Goal: Information Seeking & Learning: Learn about a topic

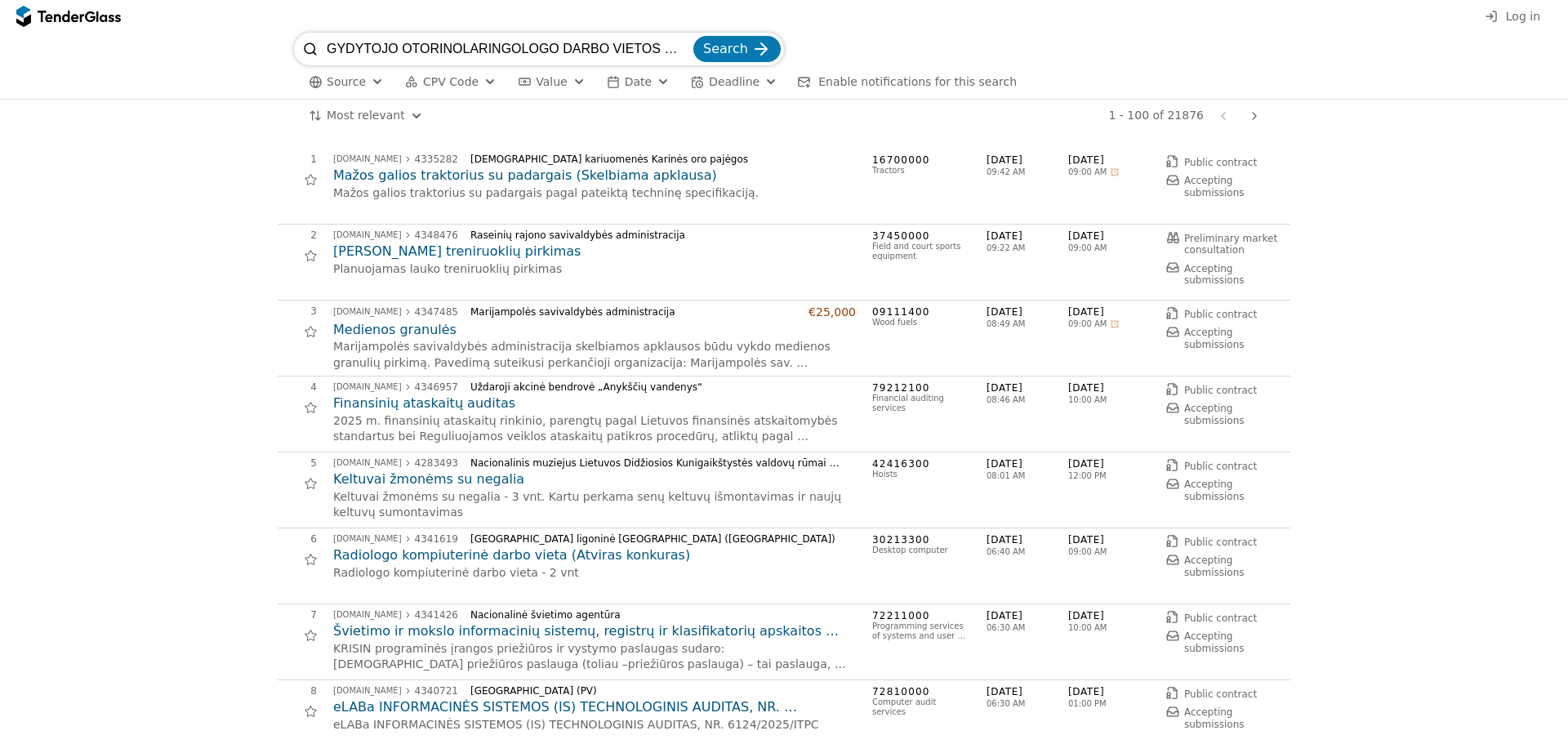
scroll to position [0, 34]
type input "GYDYTOJO OTORINOLARINGOLOGO DARBO VIETOS ĮRANGA"
click at [1521, 18] on span "Log in" at bounding box center [1523, 16] width 34 height 13
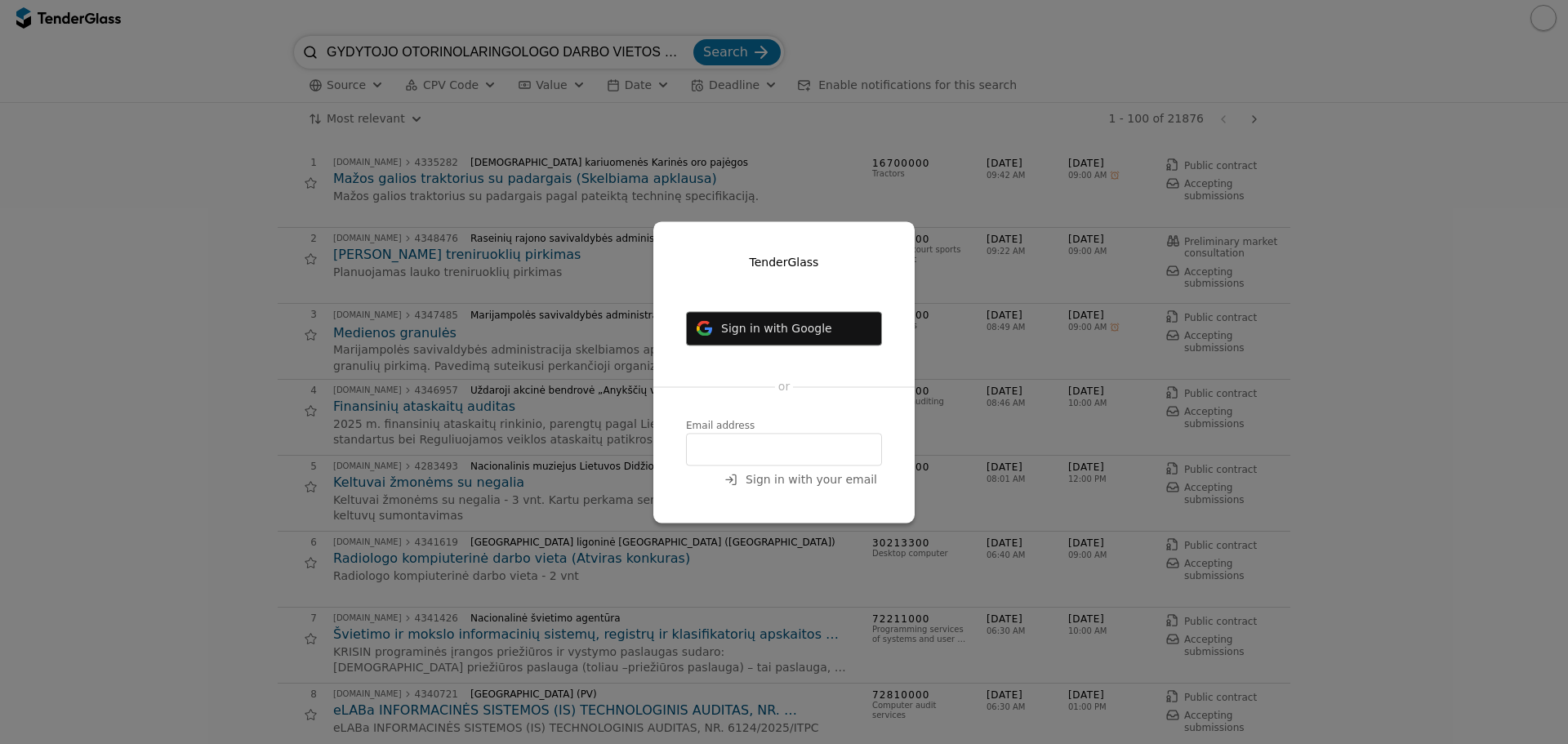
click at [733, 444] on input "email" at bounding box center [784, 448] width 196 height 33
click at [736, 446] on input "email" at bounding box center [784, 448] width 196 height 33
click at [785, 478] on span "Sign in with your email" at bounding box center [810, 479] width 131 height 13
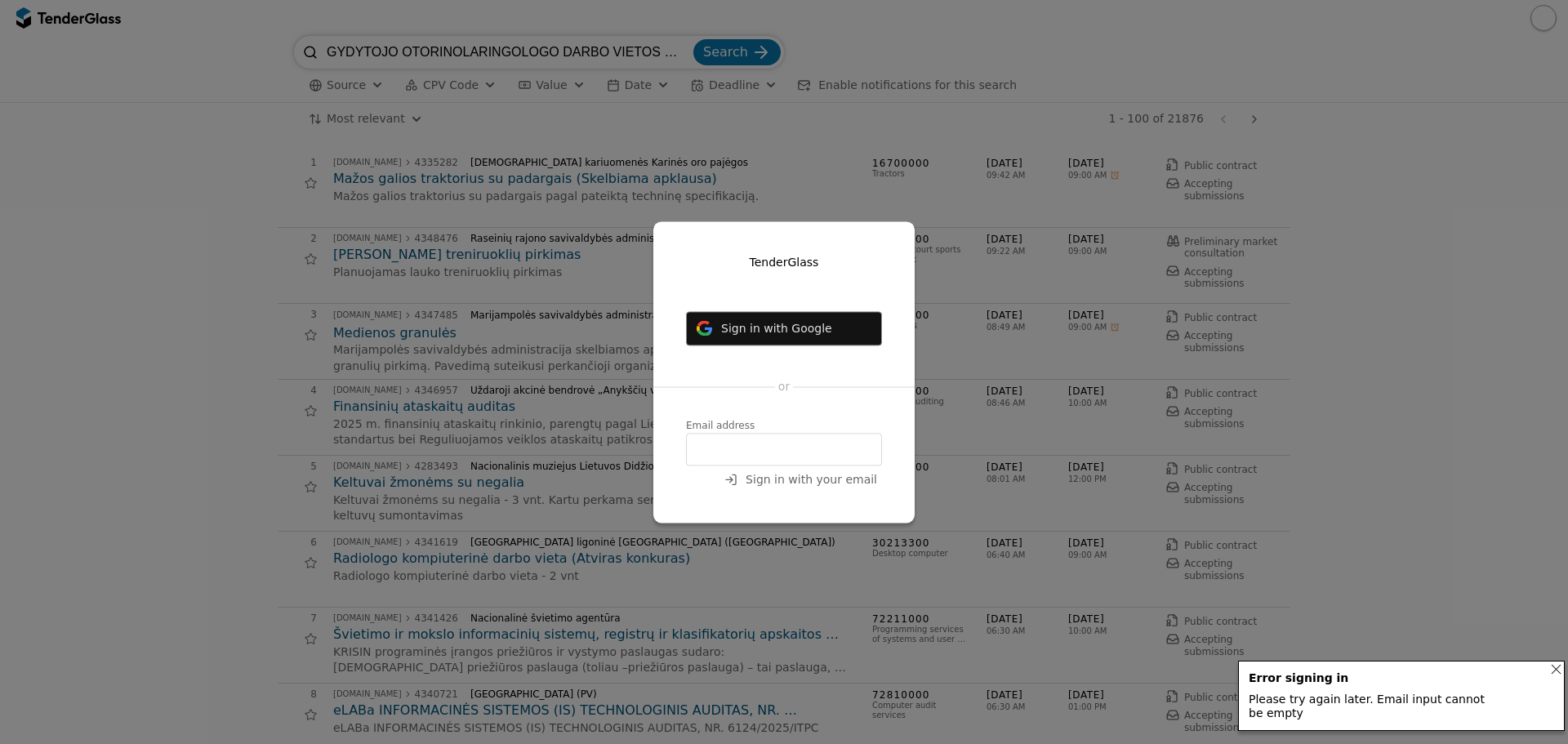
click at [1557, 673] on div "Notifications (F8)" at bounding box center [1556, 669] width 35 height 35
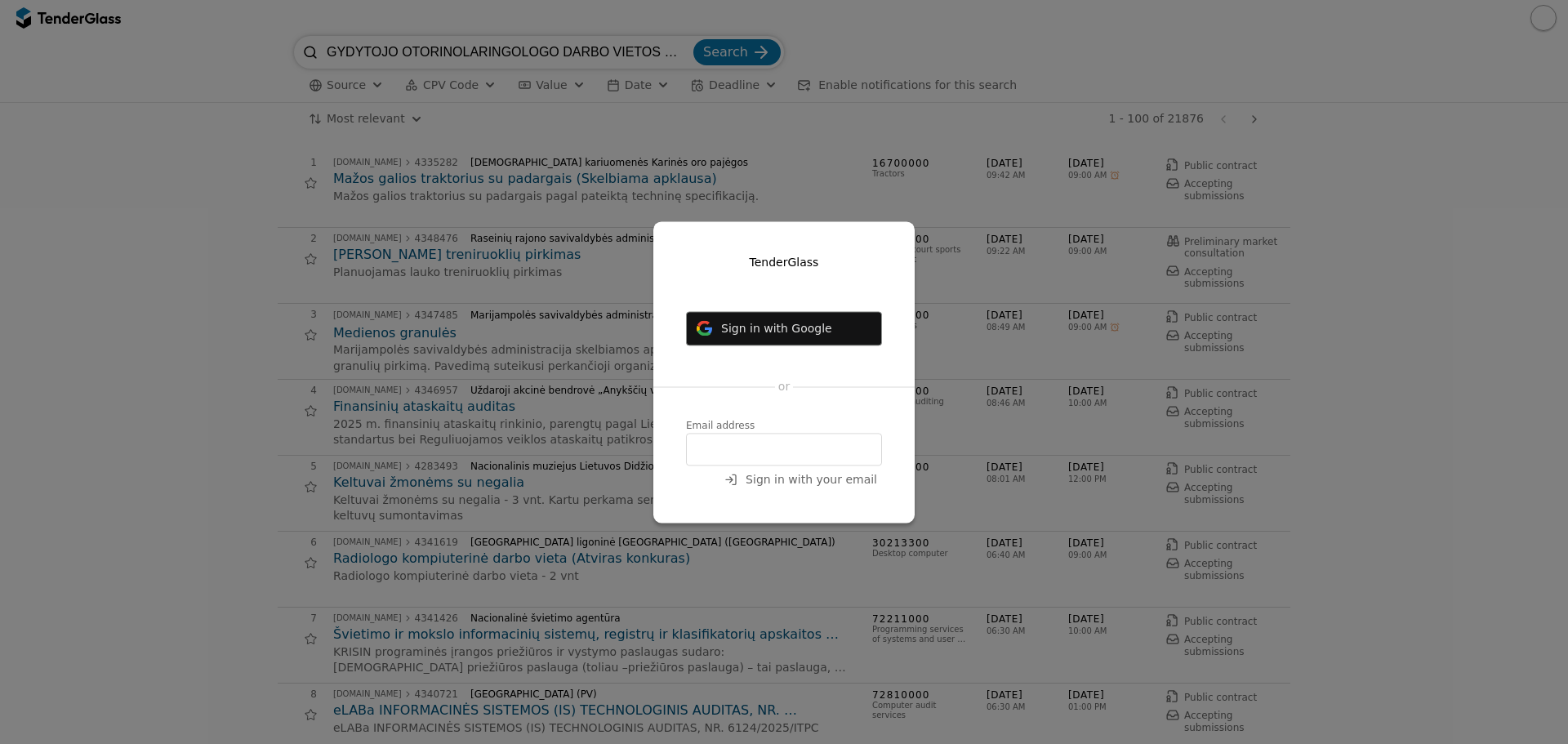
click at [709, 445] on input "email" at bounding box center [784, 448] width 196 height 33
type input "jokubas@biospektra.eu"
click at [782, 388] on span "or" at bounding box center [784, 386] width 12 height 13
click at [837, 454] on input "jokubas@biospektra.eu" at bounding box center [784, 448] width 196 height 33
click at [831, 476] on span "Sign in with your email" at bounding box center [810, 479] width 131 height 13
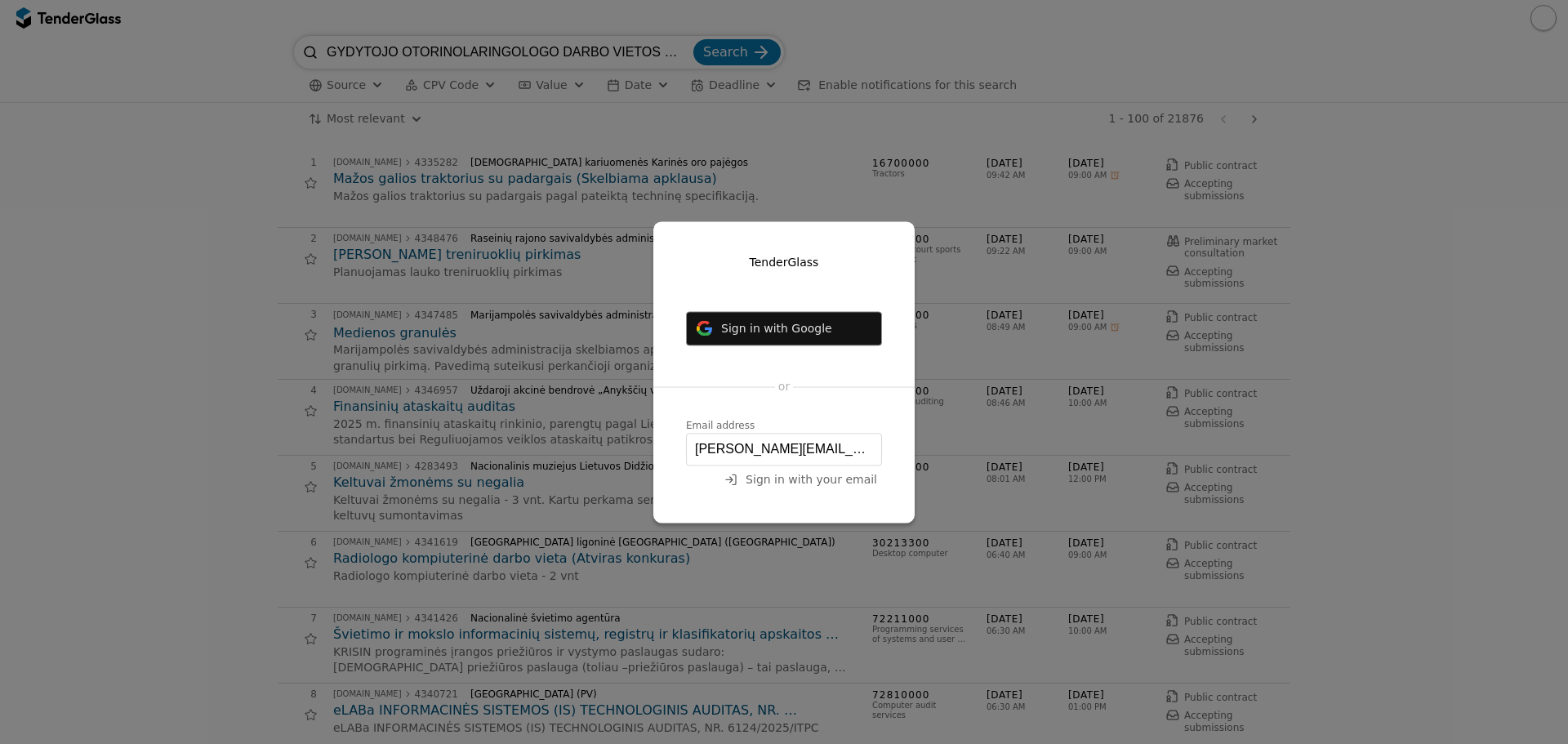
click at [827, 476] on span "Sign in with your email" at bounding box center [810, 479] width 131 height 13
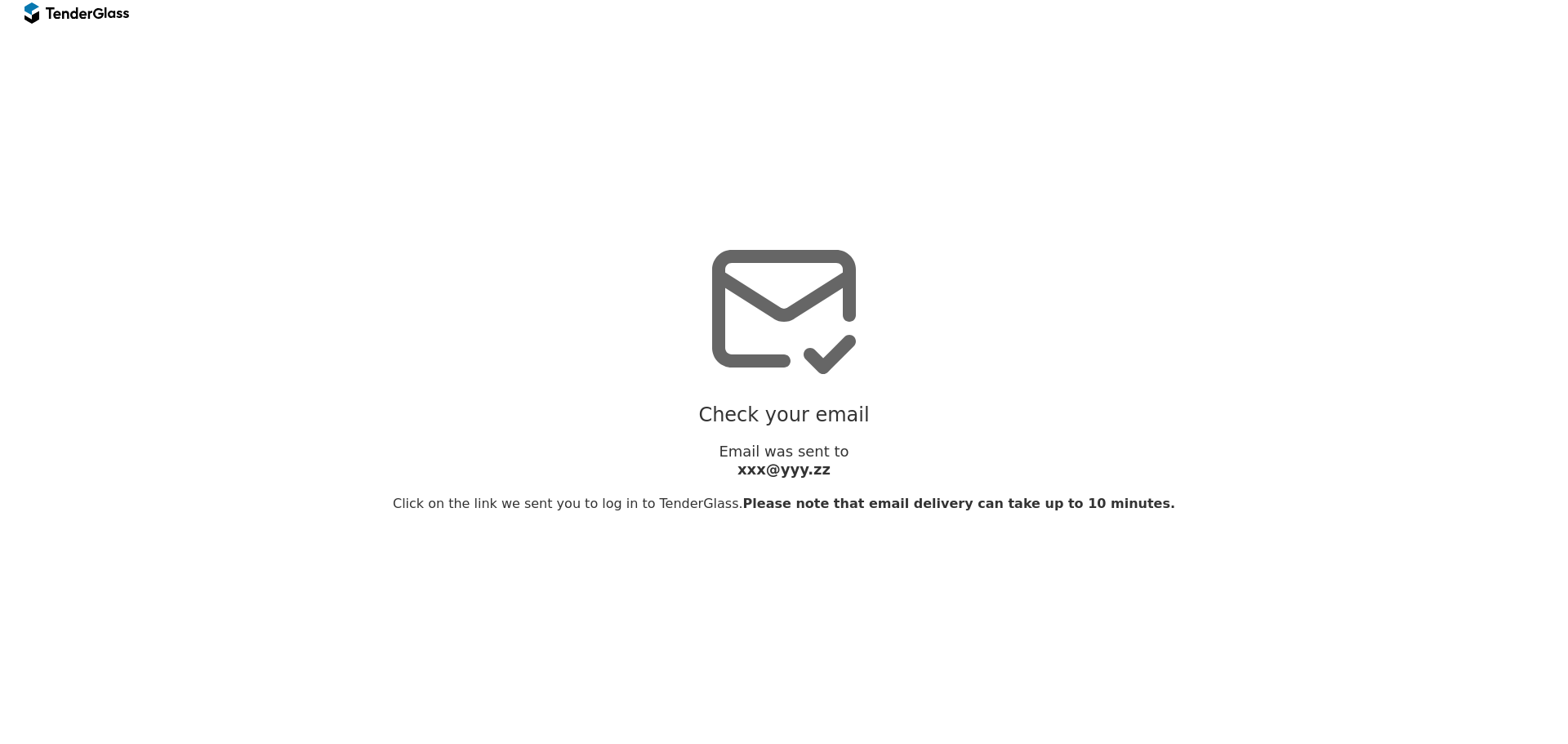
click at [827, 476] on div "Check your email Email was sent to xxx@yyy.zz Click on the link we sent you to …" at bounding box center [784, 372] width 1551 height 727
click at [850, 465] on div "xxx@yyy.zz" at bounding box center [784, 469] width 1001 height 18
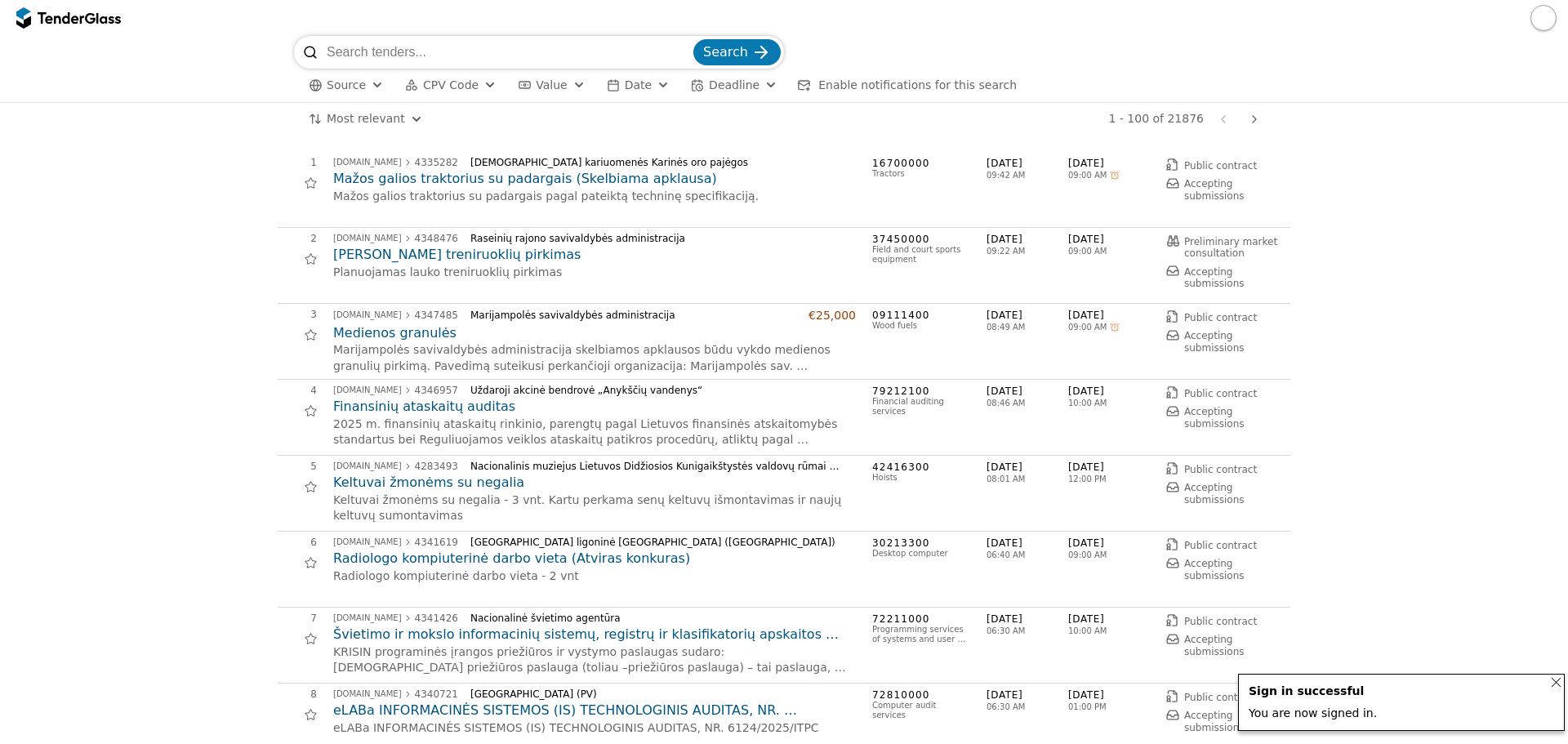
click at [491, 46] on input "search" at bounding box center [508, 51] width 364 height 33
paste input "GYDYTOJO OTORINOLARINGOLOGO DARBO VIETOS ĮRANGA"
type input "GYDYTOJO OTORINOLARINGOLOGO DARBO VIETOS ĮRANGA"
click at [745, 52] on span "Search" at bounding box center [725, 52] width 45 height 16
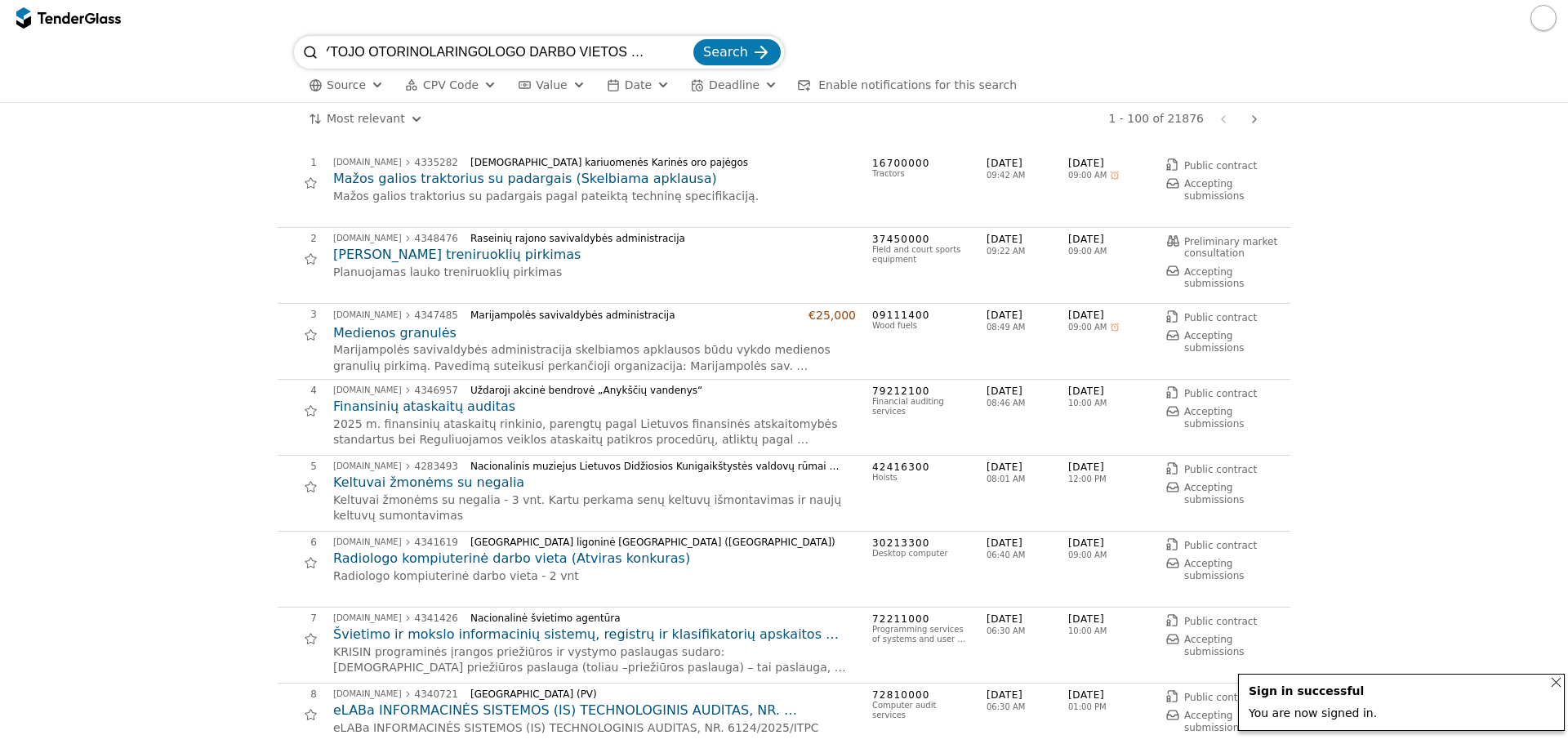
scroll to position [0, 0]
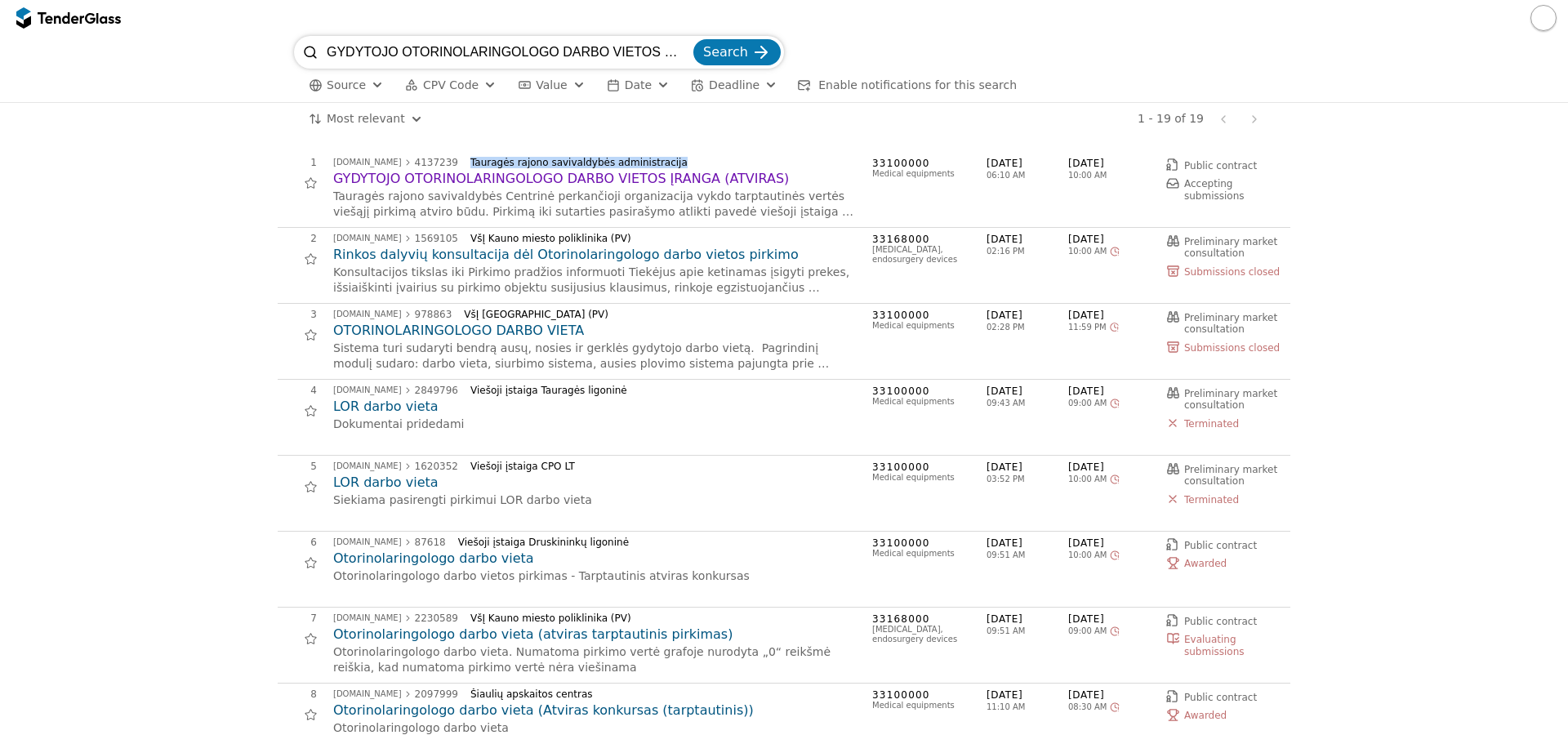
drag, startPoint x: 641, startPoint y: 163, endPoint x: 448, endPoint y: 166, distance: 193.0
click at [470, 166] on div "Tauragės rajono savivaldybės administracija" at bounding box center [656, 163] width 373 height 12
copy div "Tauragės rajono savivaldybės administracija"
click at [655, 46] on input "GYDYTOJO OTORINOLARINGOLOGO DARBO VIETOS ĮRANGA" at bounding box center [508, 51] width 364 height 33
click at [690, 53] on input "GYDYTOJO OTORINOLARINGOLOGO DARBO VIETOS ĮRANGA" at bounding box center [508, 51] width 364 height 33
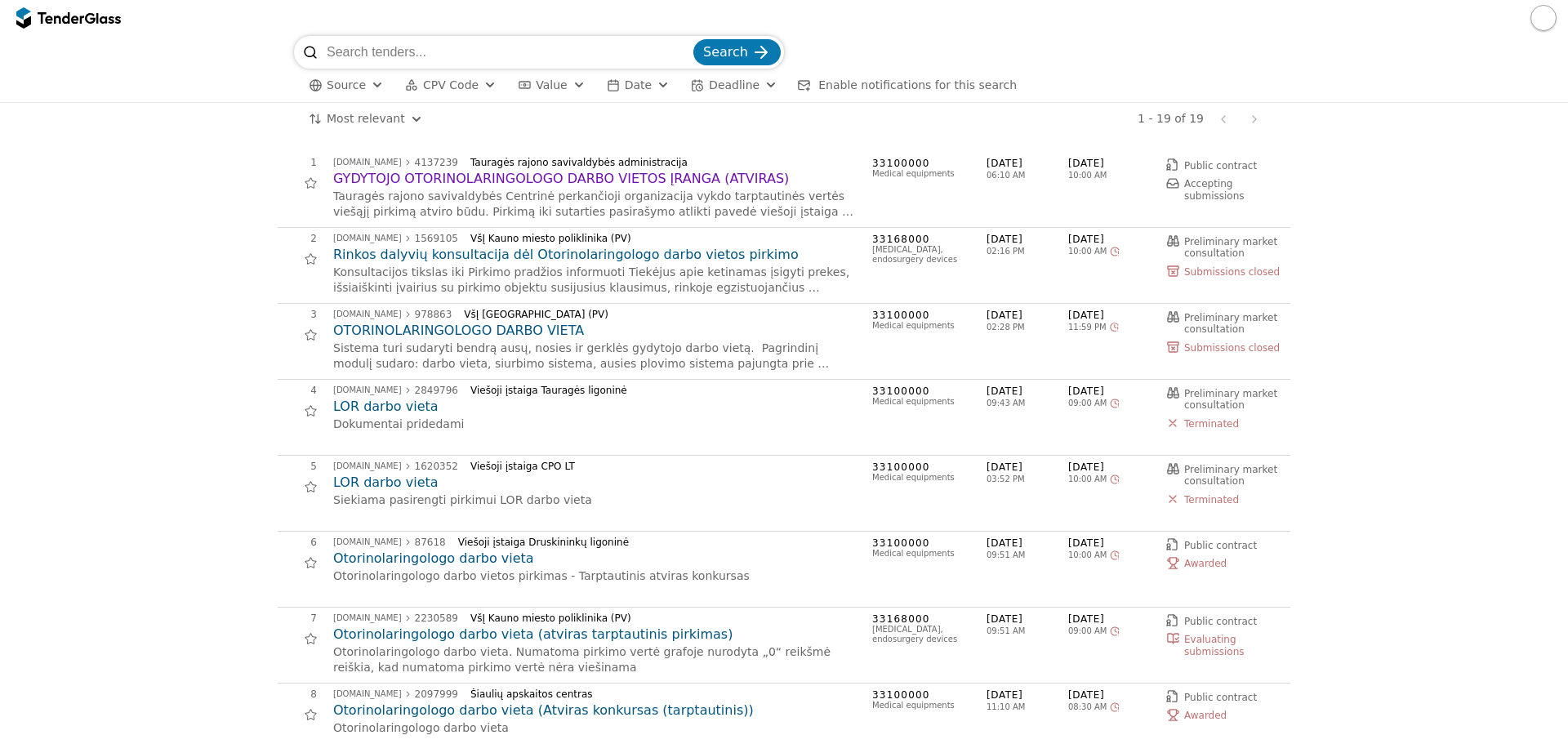
paste input "Tauragės rajono savivaldybės administracija"
type input "Tauragės rajono savivaldybės administracija"
click at [729, 56] on span "Search" at bounding box center [725, 52] width 45 height 16
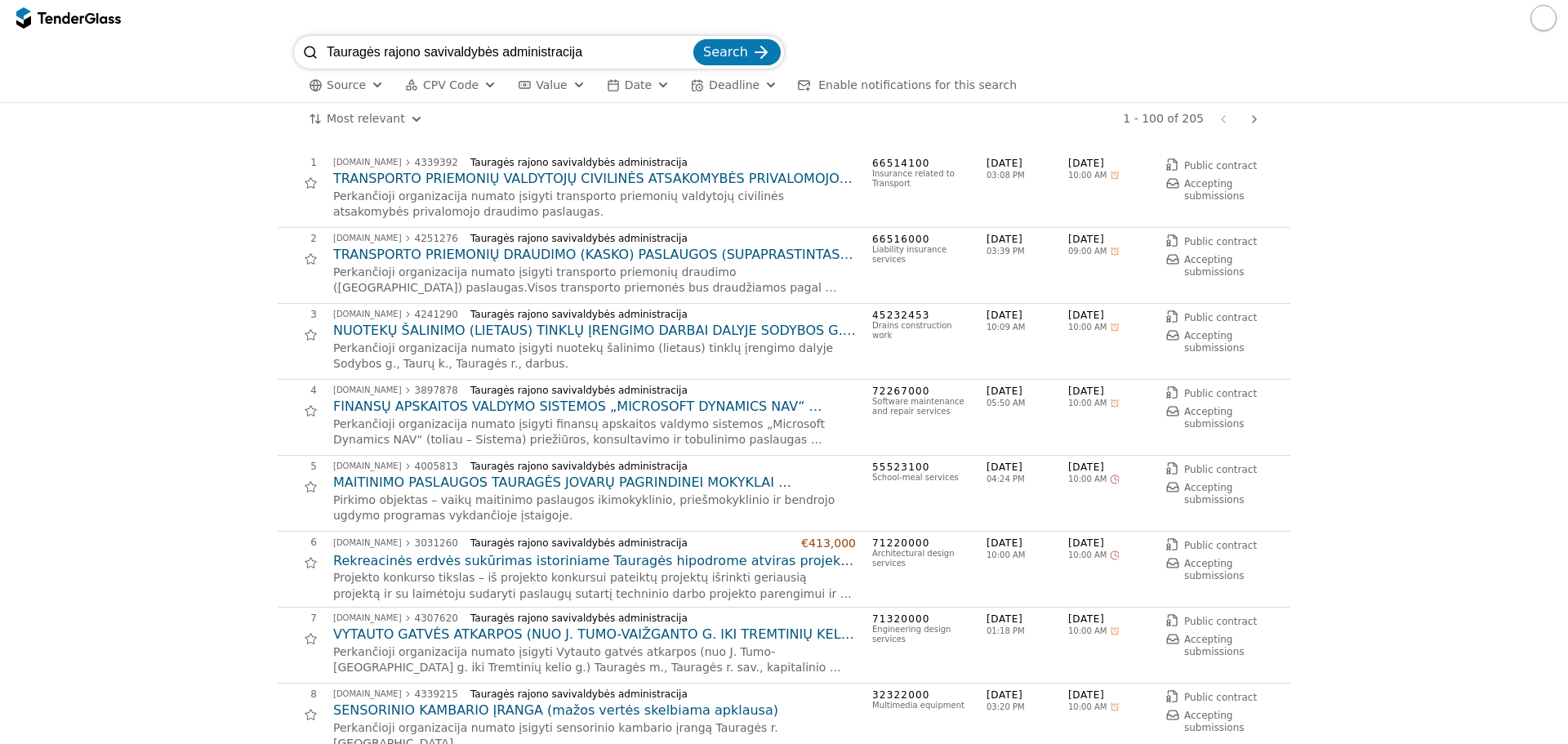
click at [459, 85] on span "CPV Code" at bounding box center [450, 85] width 55 height 13
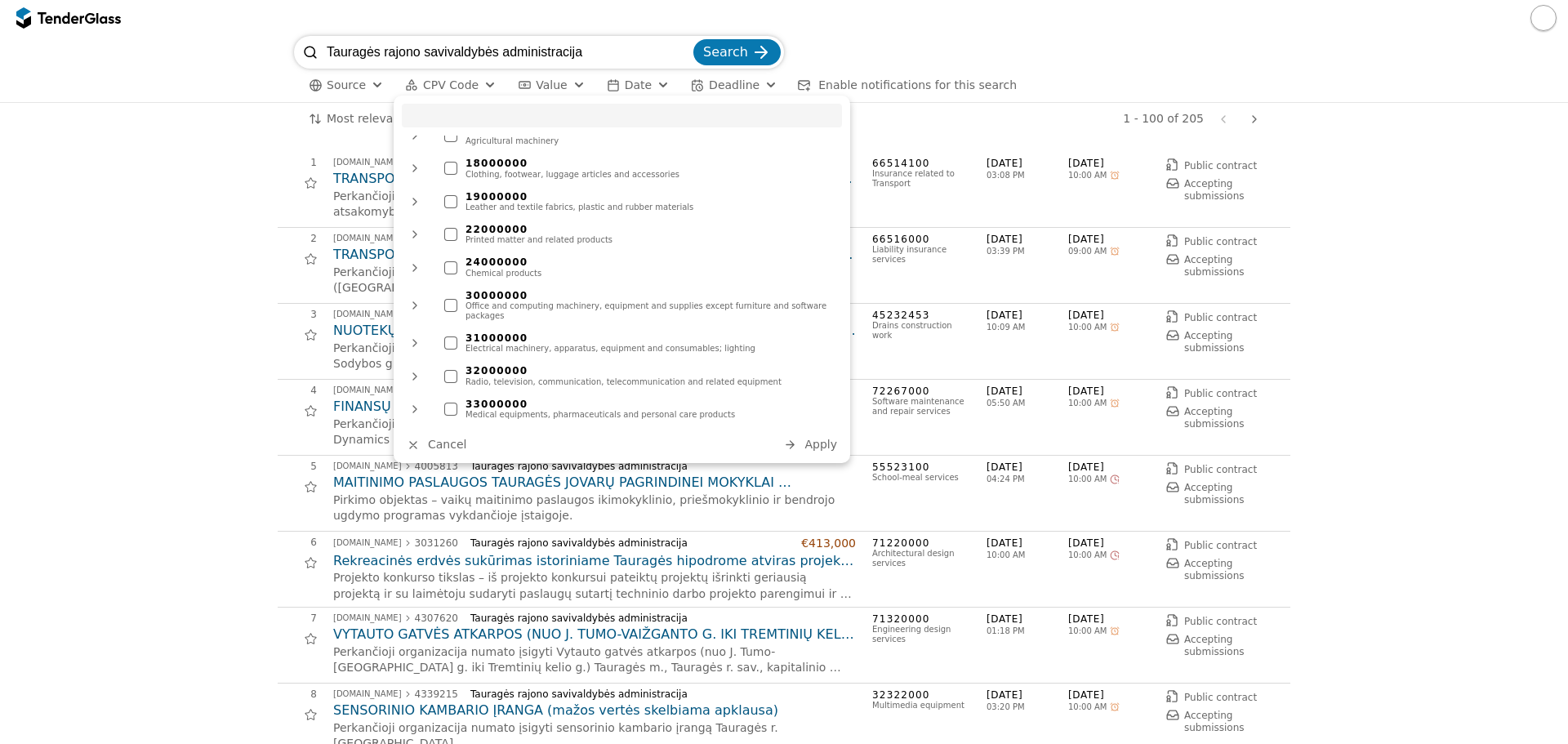
scroll to position [164, 0]
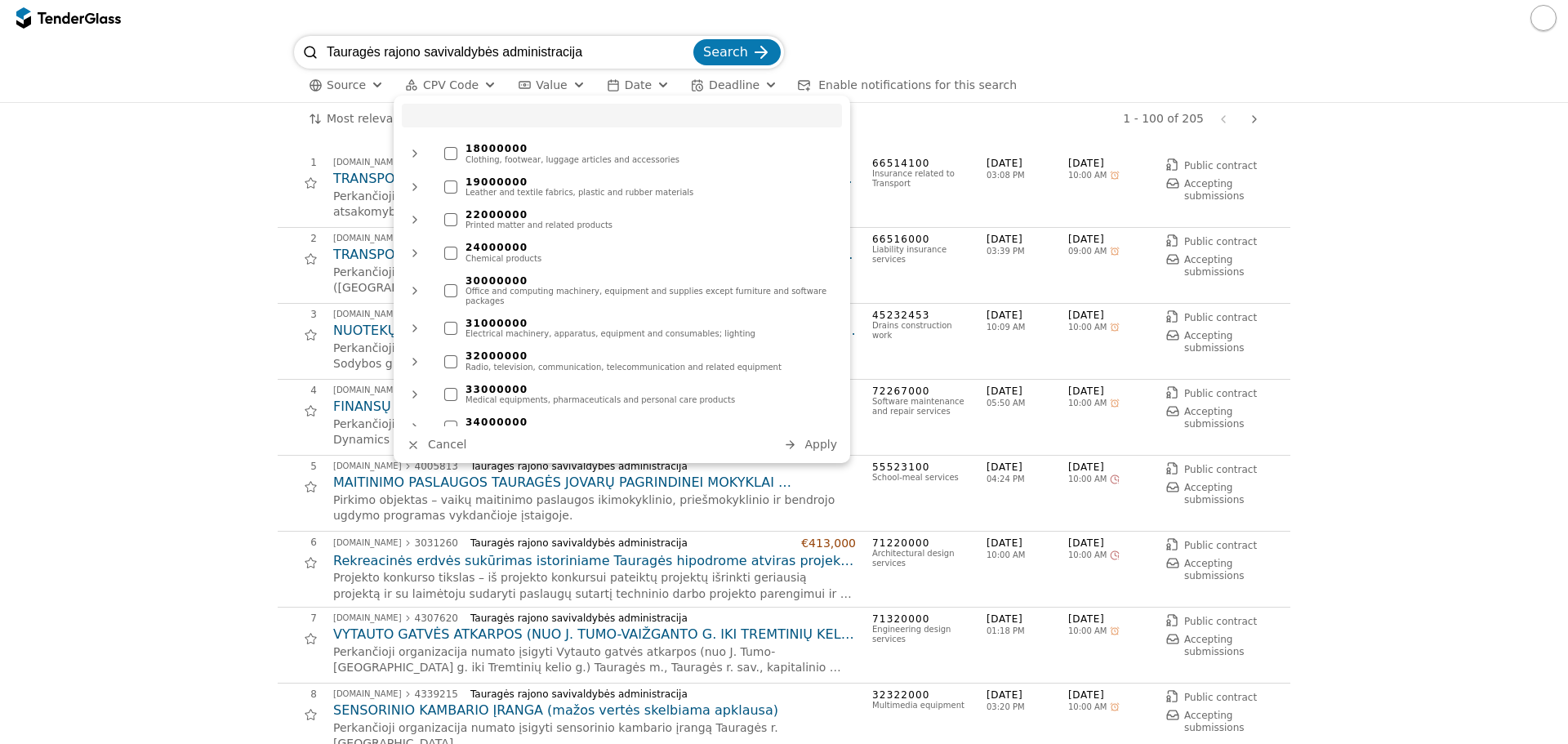
click at [453, 388] on div at bounding box center [450, 394] width 13 height 13
click at [829, 444] on span "Apply" at bounding box center [820, 443] width 33 height 13
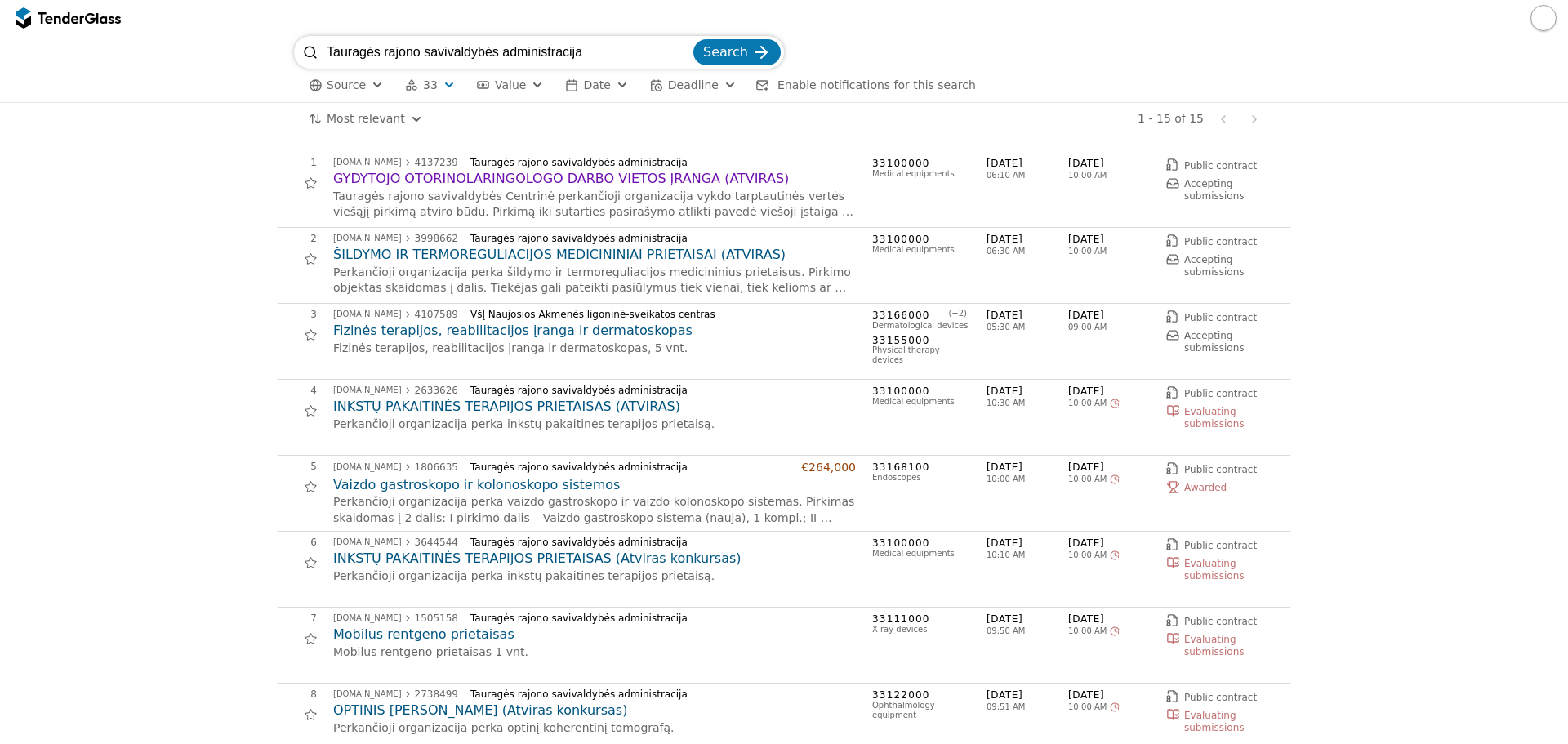
click at [1252, 117] on div "Previous page Next page" at bounding box center [1239, 118] width 54 height 33
click at [361, 91] on span "Source" at bounding box center [346, 85] width 39 height 13
click at [435, 91] on button "33" at bounding box center [430, 85] width 64 height 21
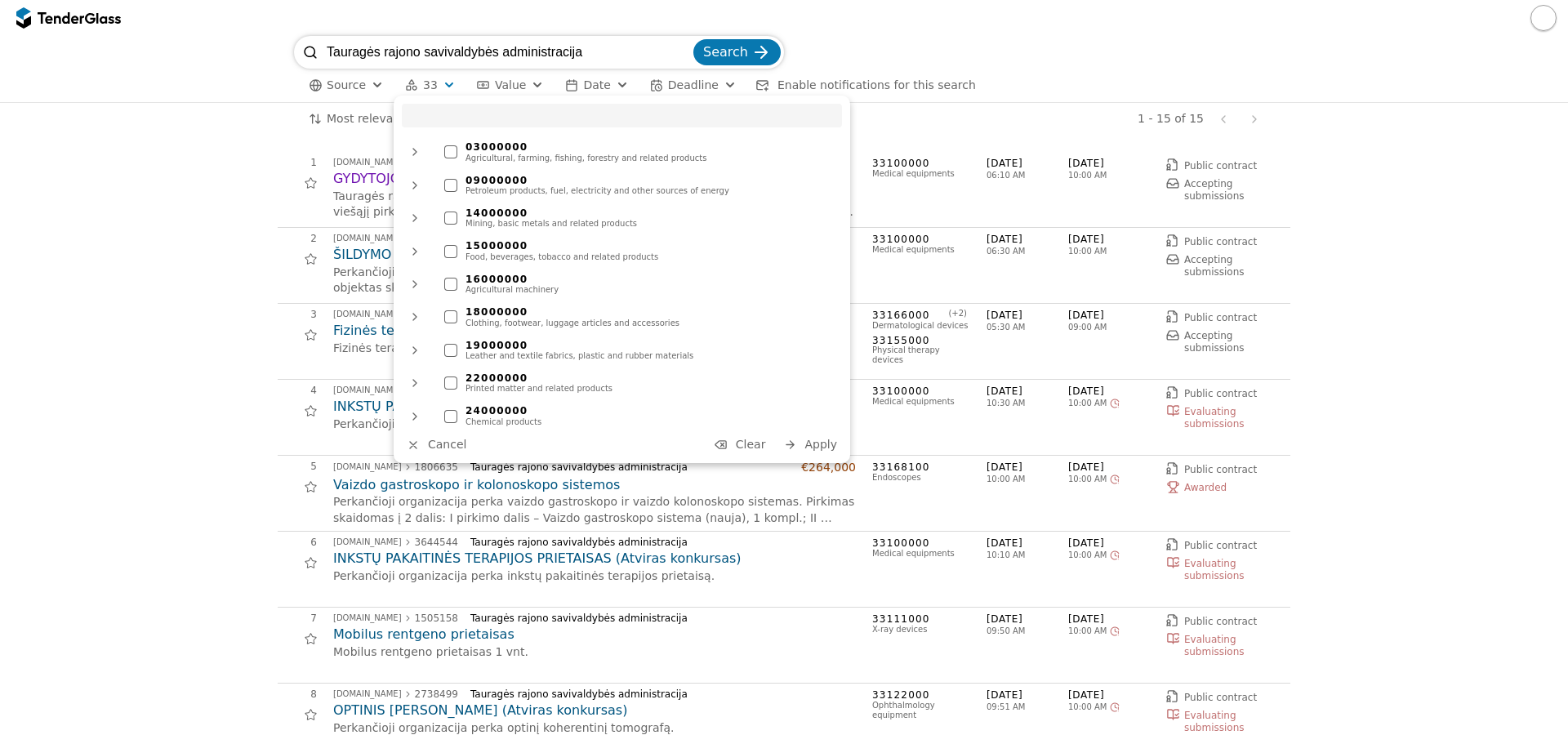
click at [438, 89] on div "button" at bounding box center [449, 85] width 59 height 55
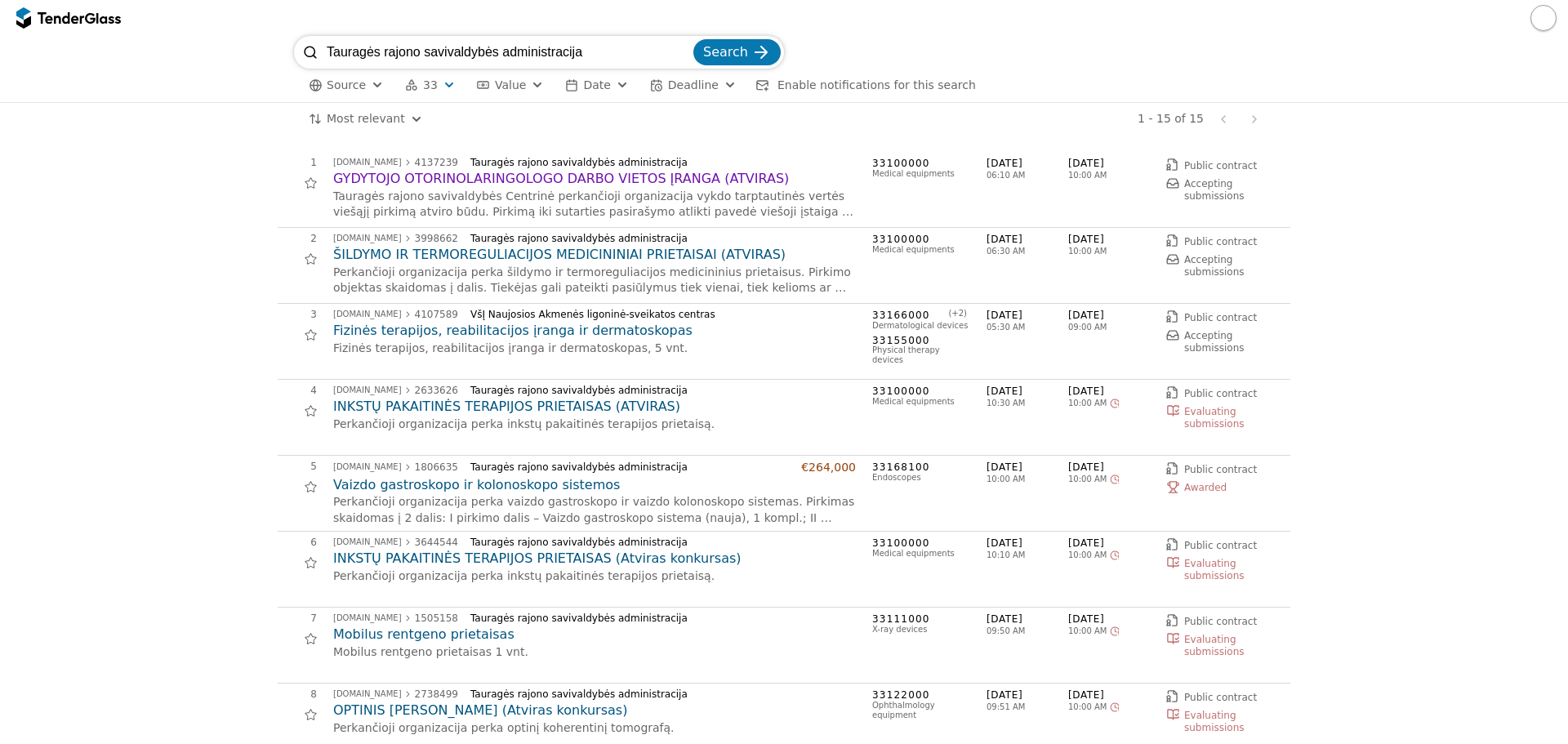
click at [601, 88] on div "button" at bounding box center [623, 85] width 59 height 55
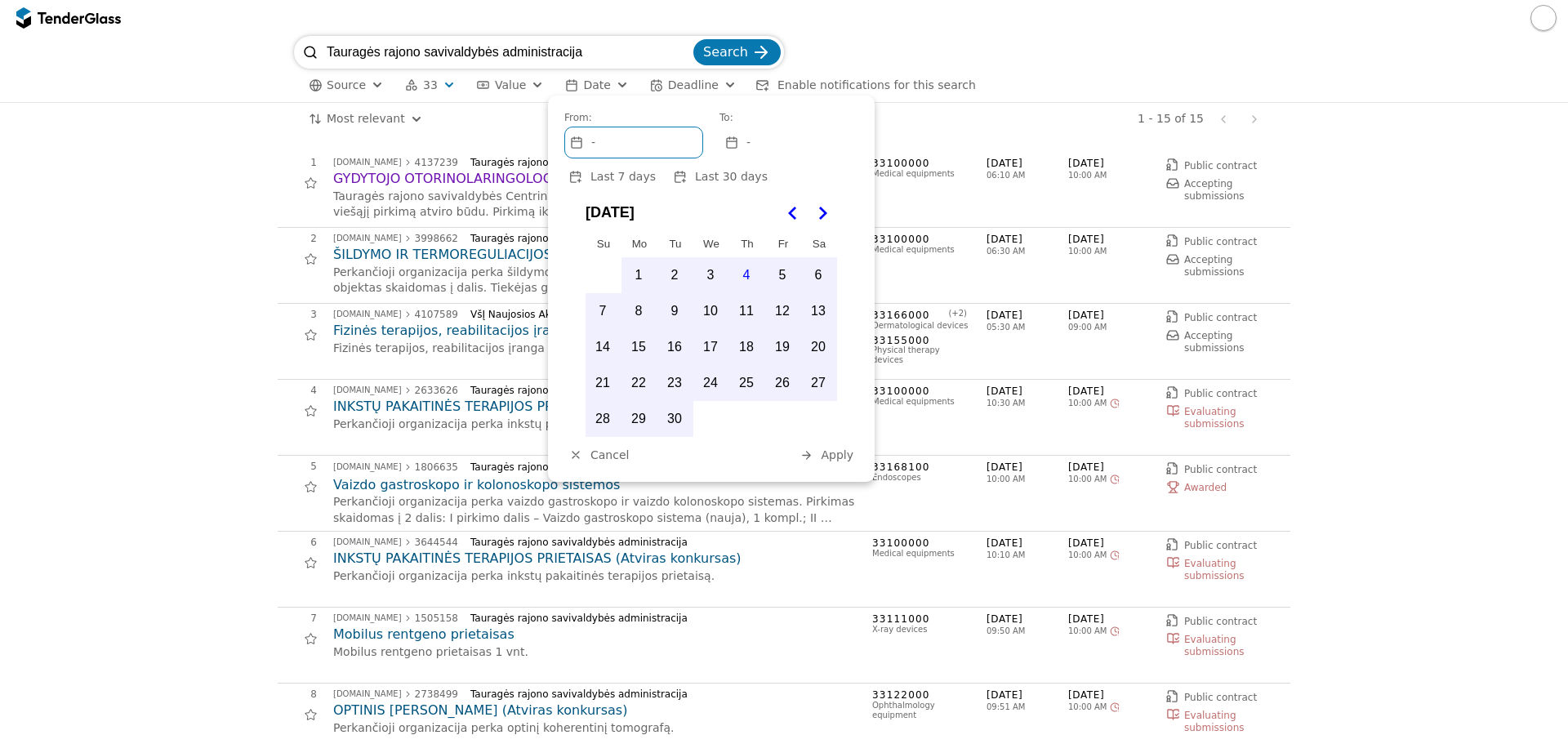
click at [793, 220] on icon "Go to the Previous Month" at bounding box center [793, 213] width 20 height 20
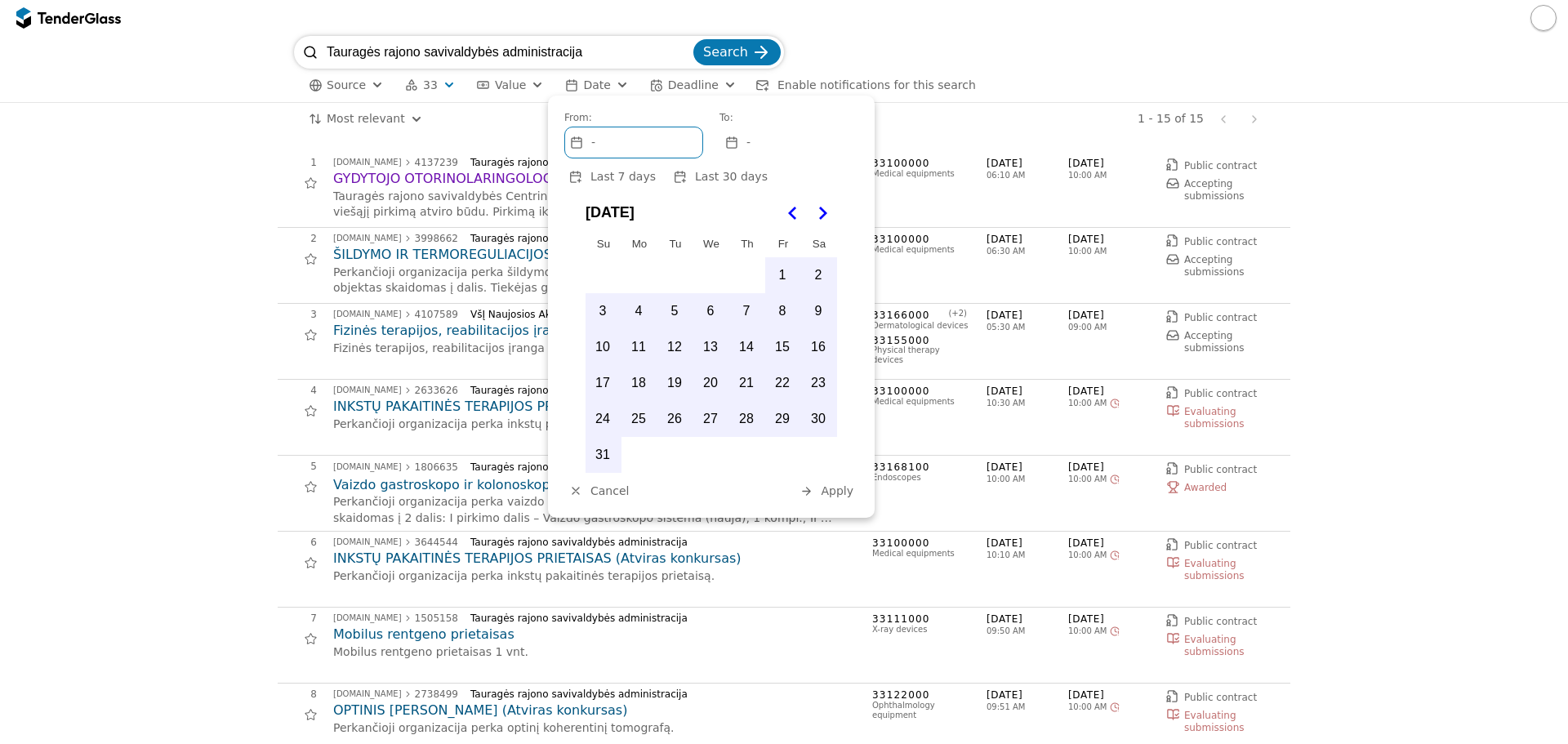
click at [793, 220] on icon "Go to the Previous Month" at bounding box center [793, 213] width 20 height 20
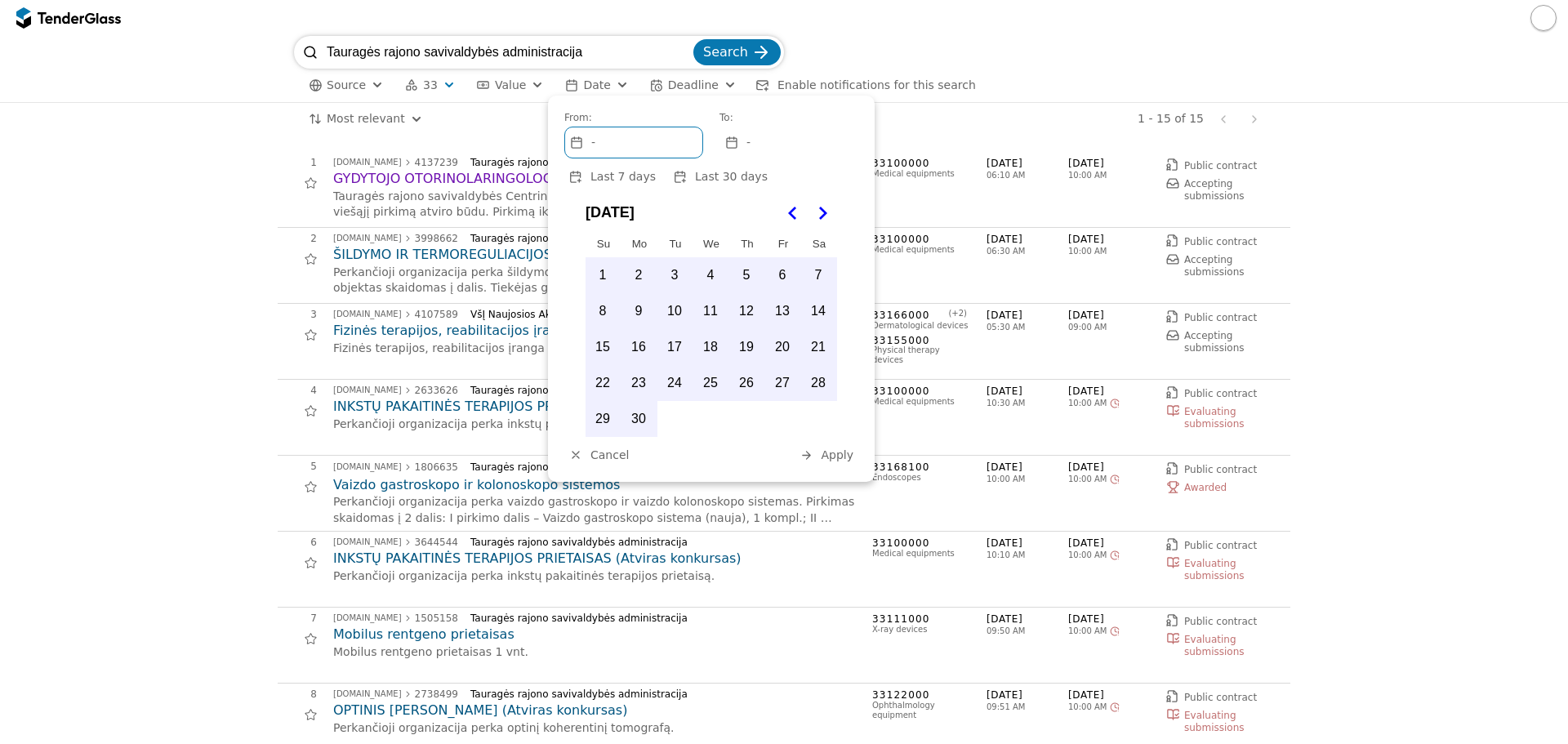
click at [834, 449] on span "Apply" at bounding box center [837, 454] width 33 height 13
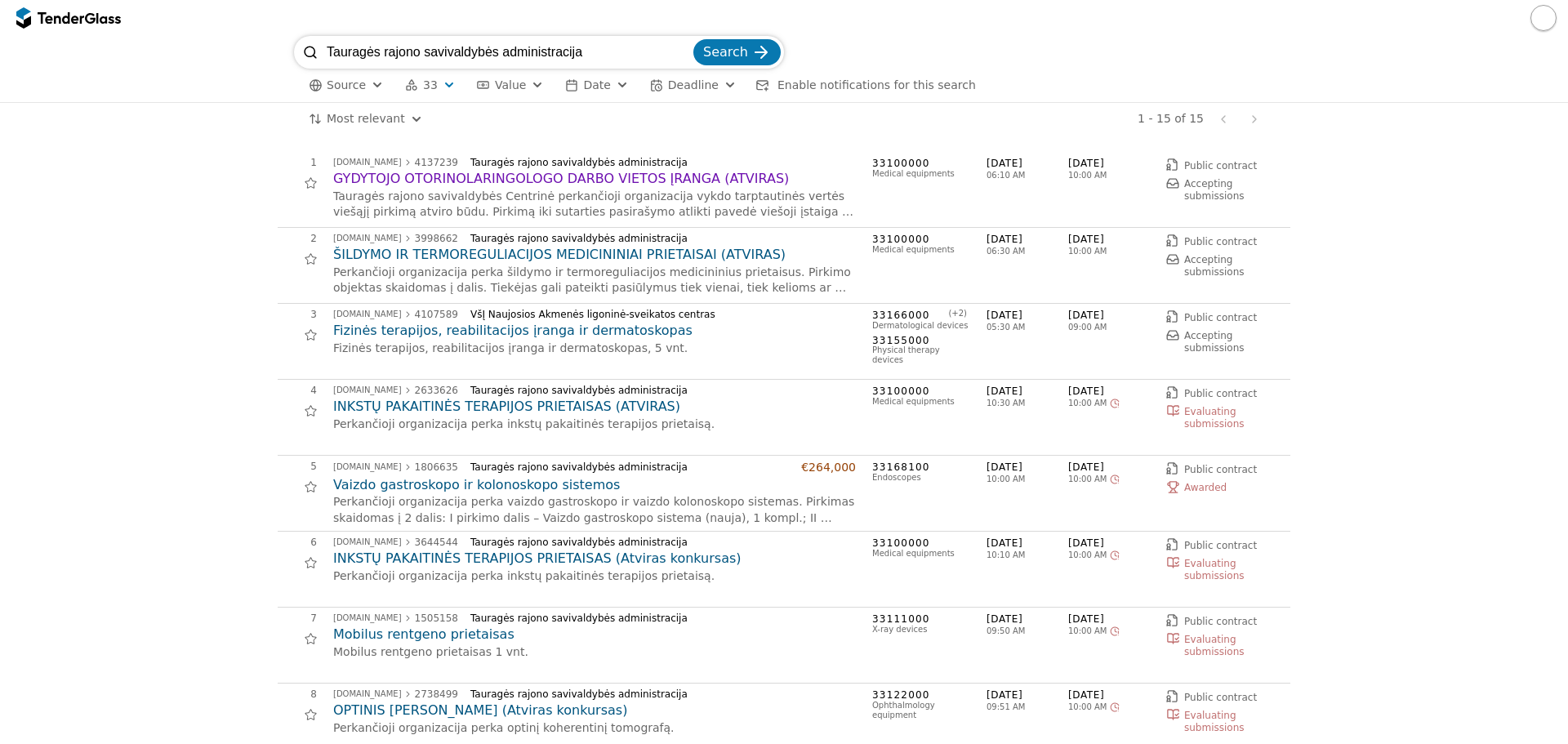
click at [737, 57] on span "Search" at bounding box center [725, 52] width 45 height 16
click at [739, 42] on button "Search" at bounding box center [736, 52] width 88 height 27
click at [709, 83] on div "button" at bounding box center [730, 85] width 59 height 55
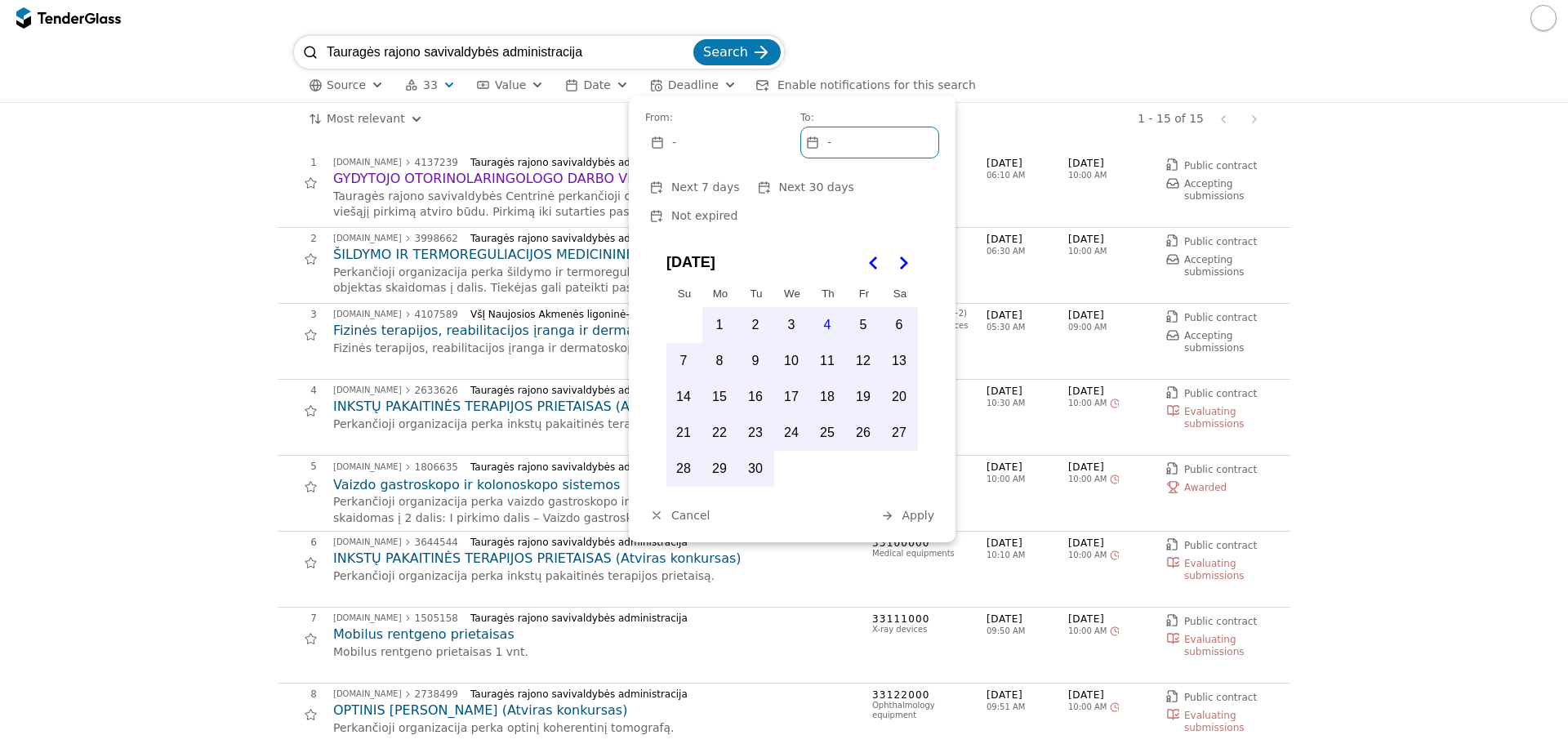
click at [868, 253] on icon "Go to the Previous Month" at bounding box center [874, 263] width 20 height 20
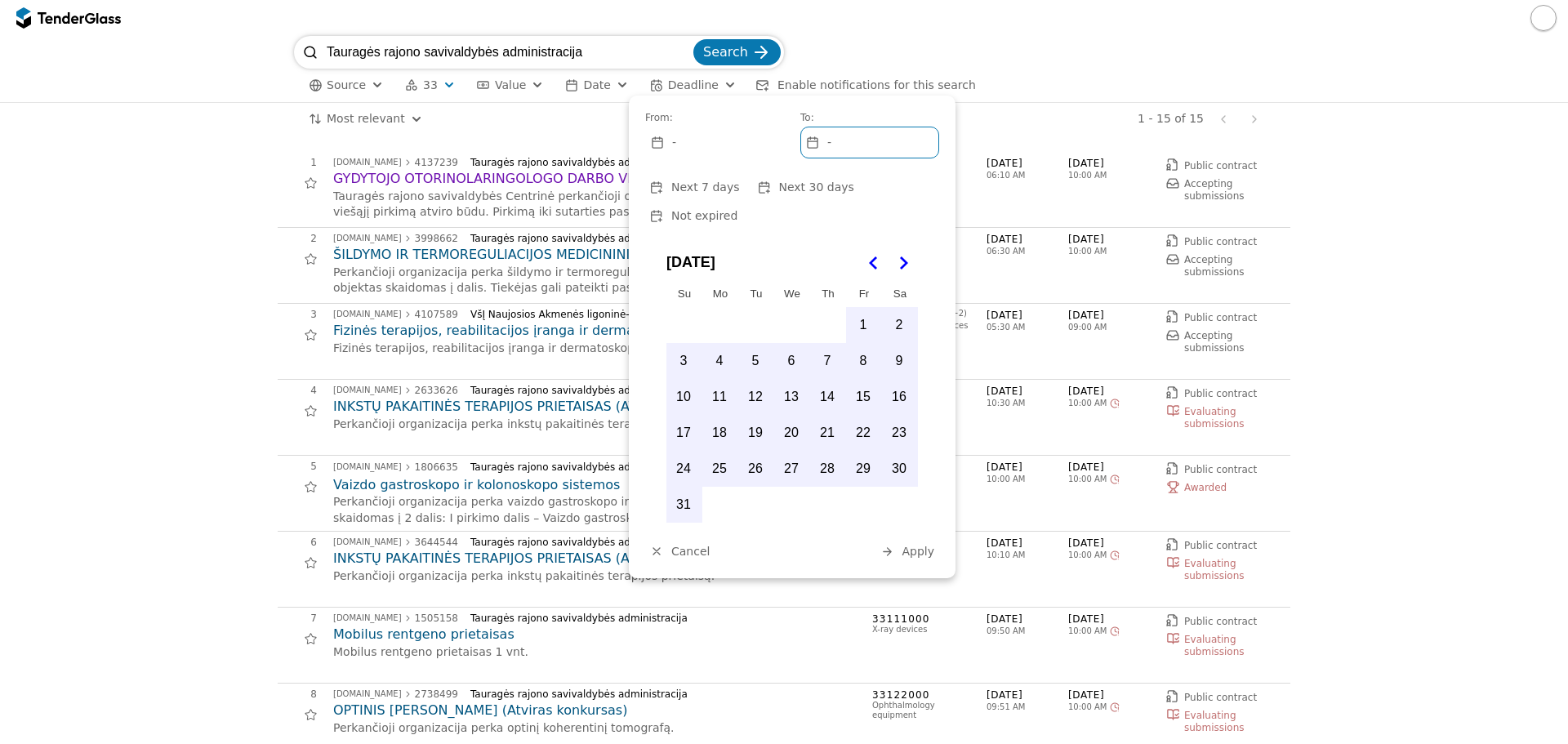
click at [868, 253] on icon "Go to the Previous Month" at bounding box center [874, 263] width 20 height 20
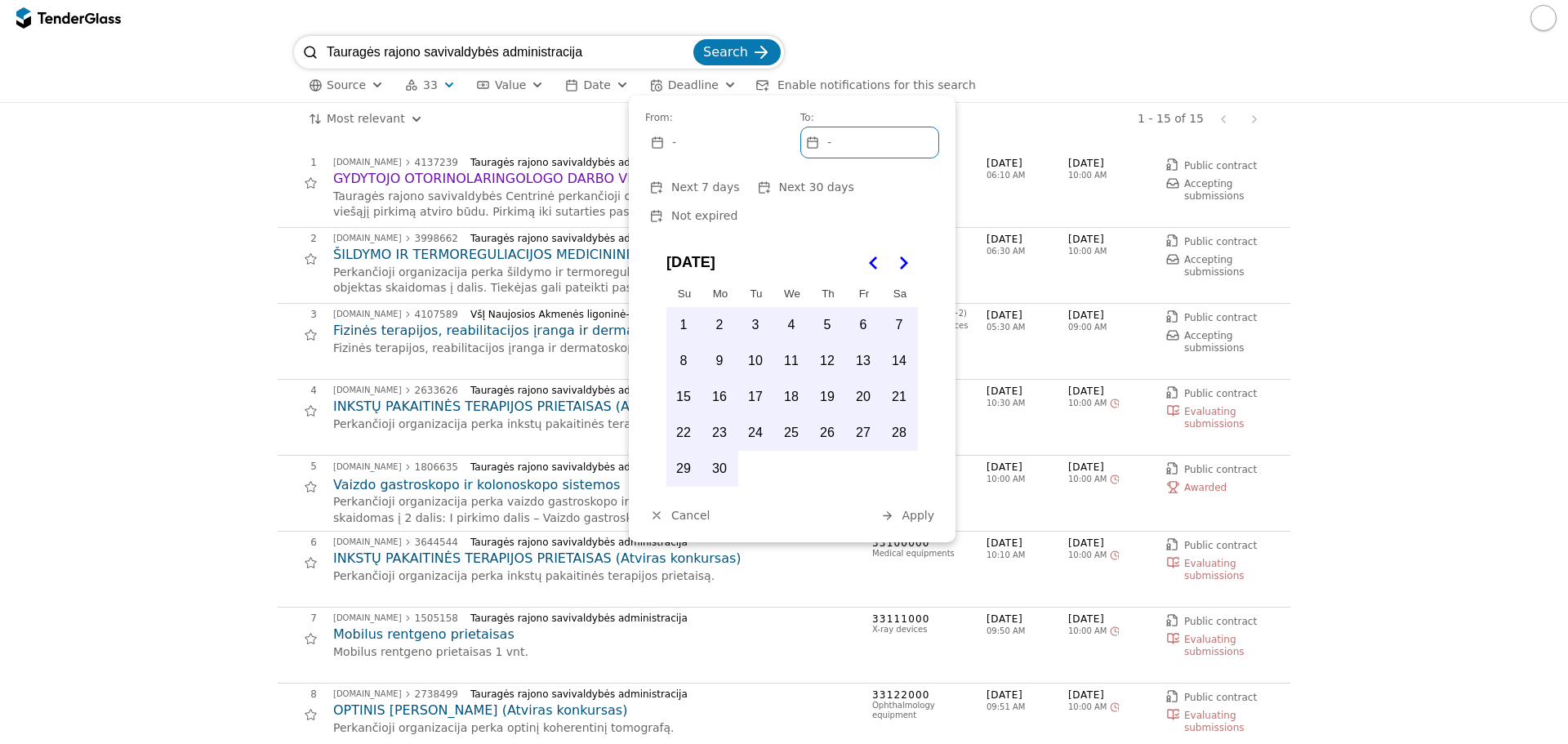
click at [683, 307] on button "1" at bounding box center [683, 324] width 34 height 34
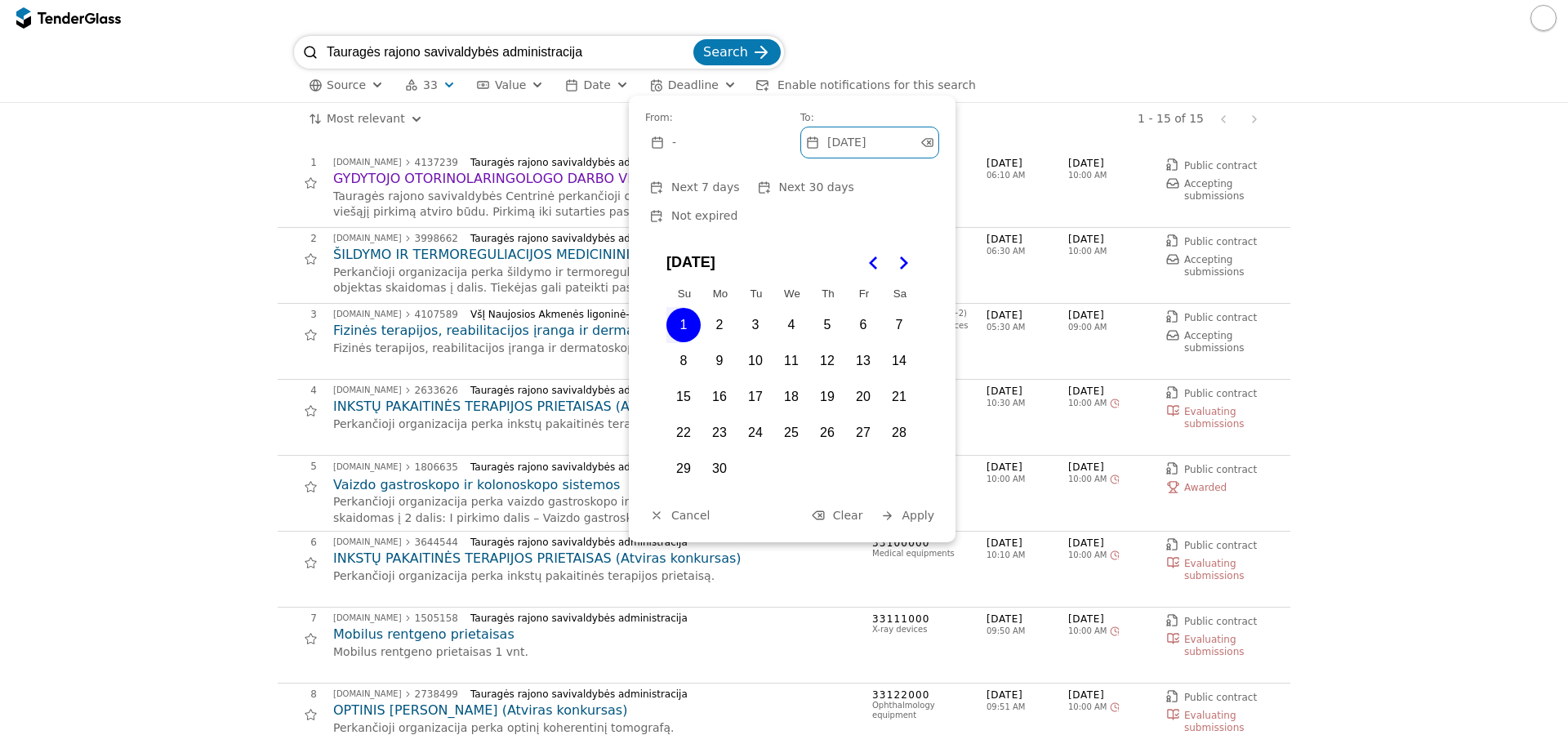
click at [917, 508] on span "Apply" at bounding box center [918, 514] width 33 height 13
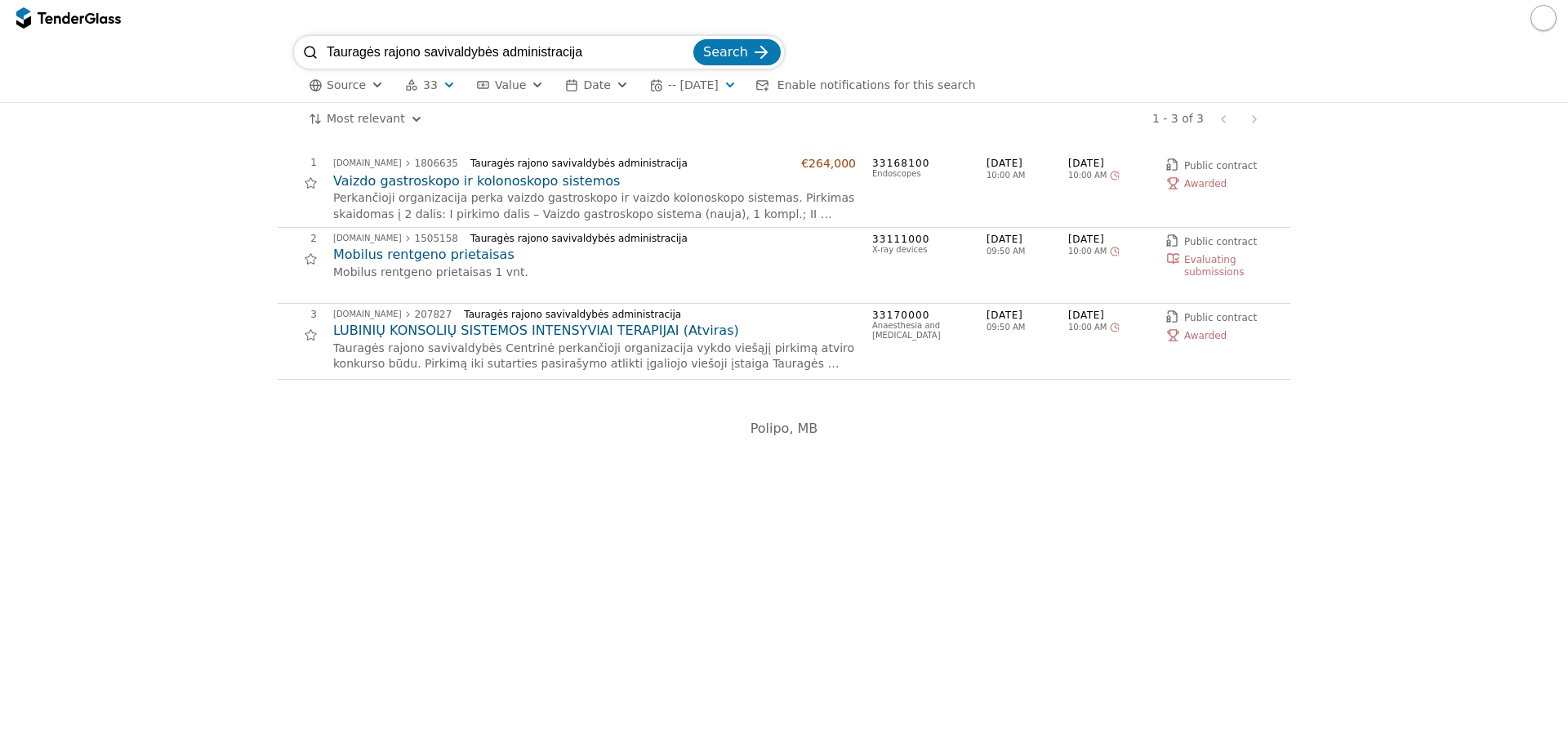
click at [736, 86] on div "button" at bounding box center [730, 85] width 59 height 55
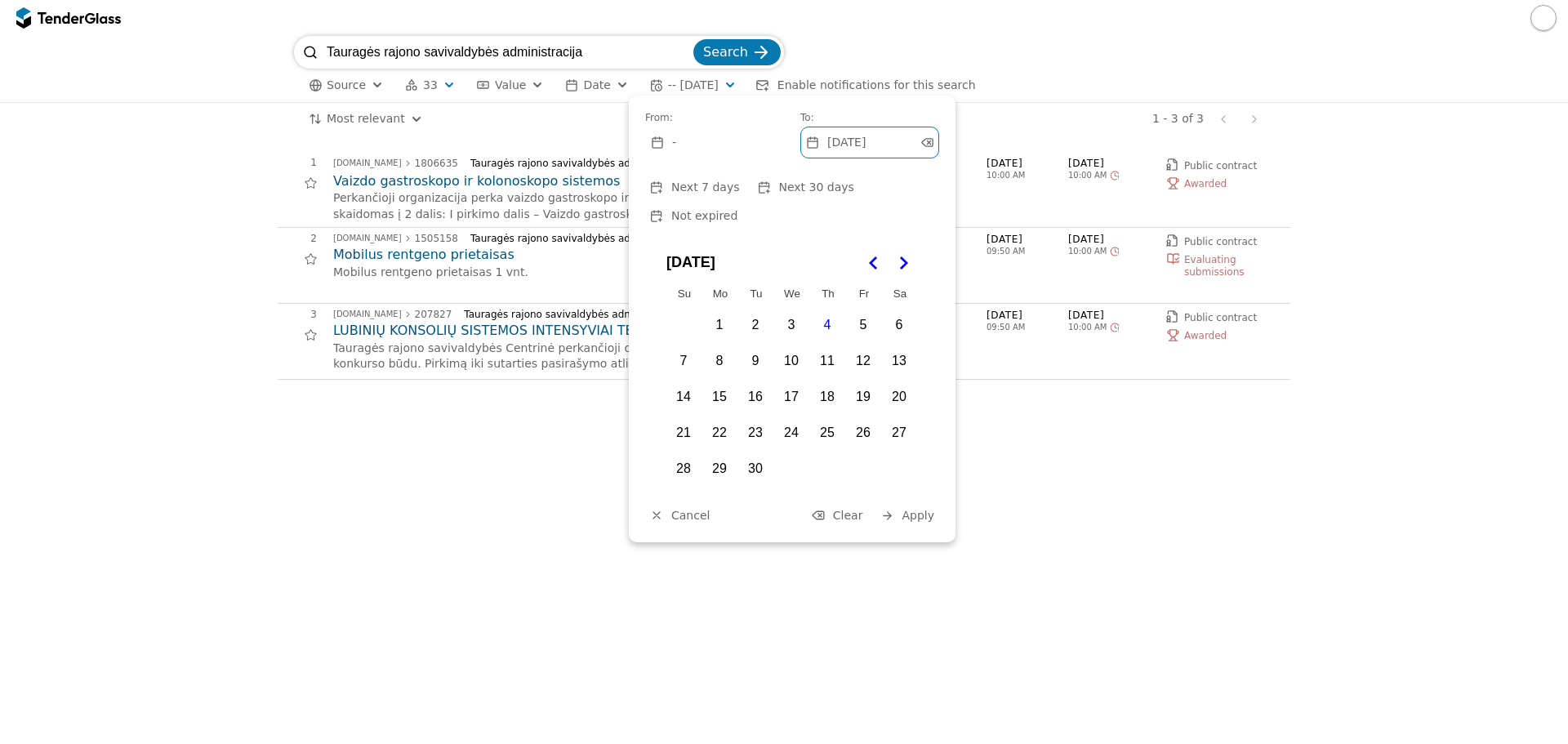
click at [866, 253] on icon "Go to the Previous Month" at bounding box center [874, 263] width 20 height 20
click at [865, 144] on span "2025-06-01" at bounding box center [846, 143] width 38 height 14
click at [865, 143] on span "2025-06-01" at bounding box center [846, 143] width 38 height 14
click at [925, 142] on div at bounding box center [925, 143] width 46 height 43
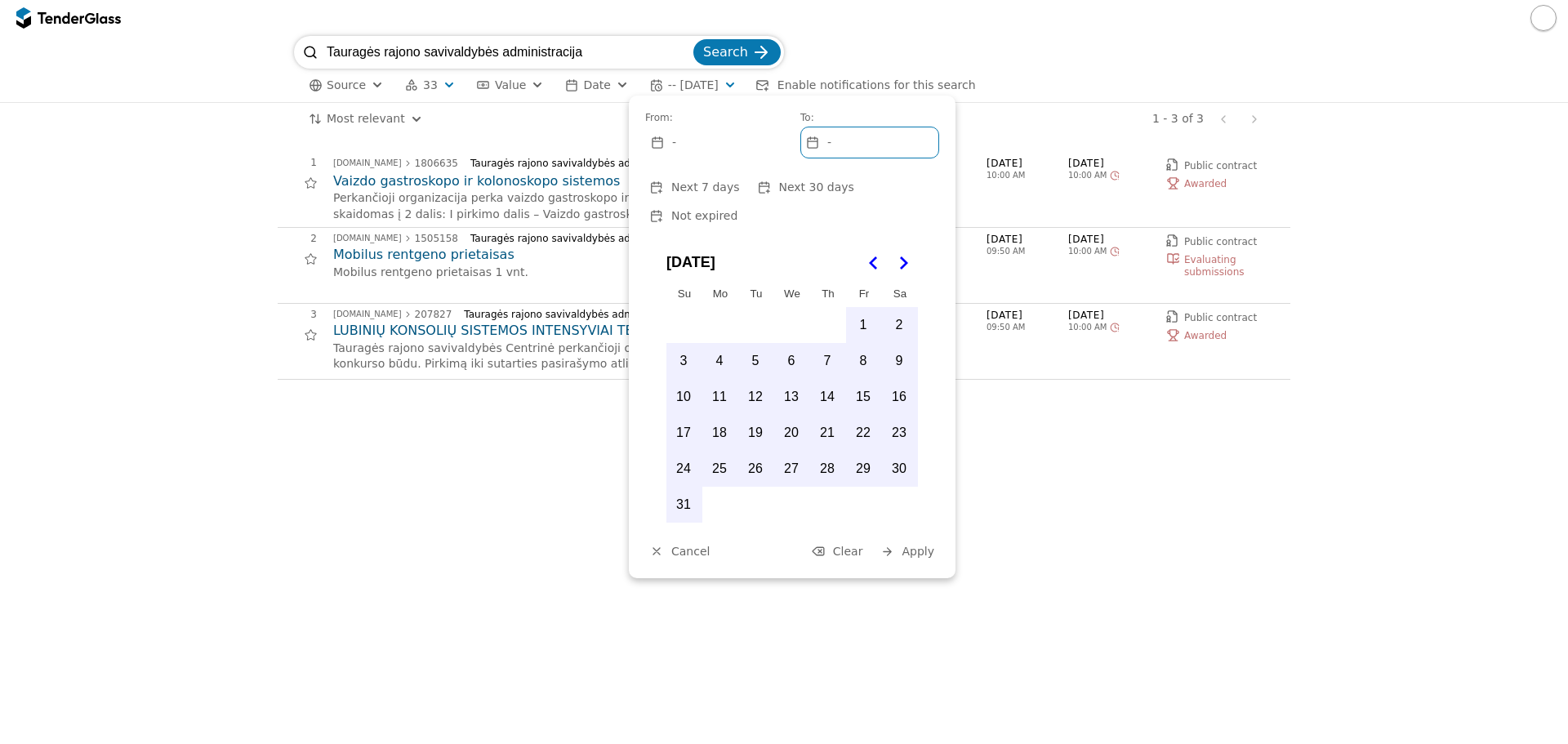
click at [868, 253] on icon "Go to the Previous Month" at bounding box center [874, 263] width 20 height 20
click at [829, 451] on button "31" at bounding box center [827, 468] width 34 height 34
click at [921, 508] on span "Apply" at bounding box center [918, 514] width 33 height 13
